Goal: Information Seeking & Learning: Learn about a topic

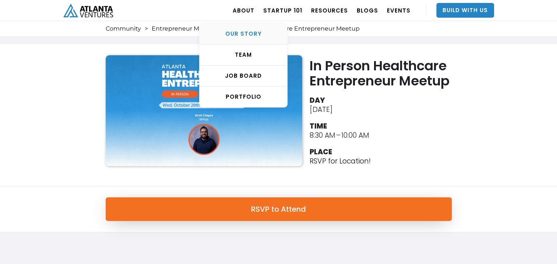
click at [251, 31] on div "OUR STORY" at bounding box center [244, 33] width 88 height 7
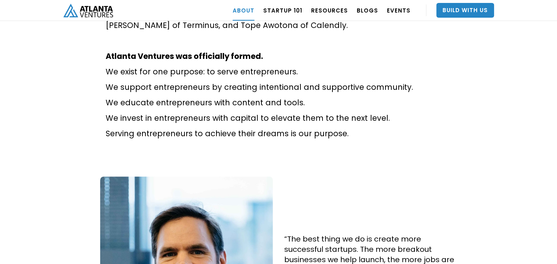
scroll to position [532, 0]
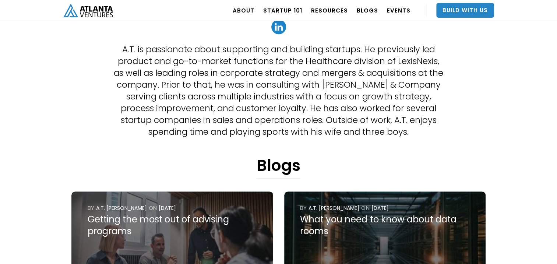
scroll to position [193, 0]
